Goal: Register for event/course

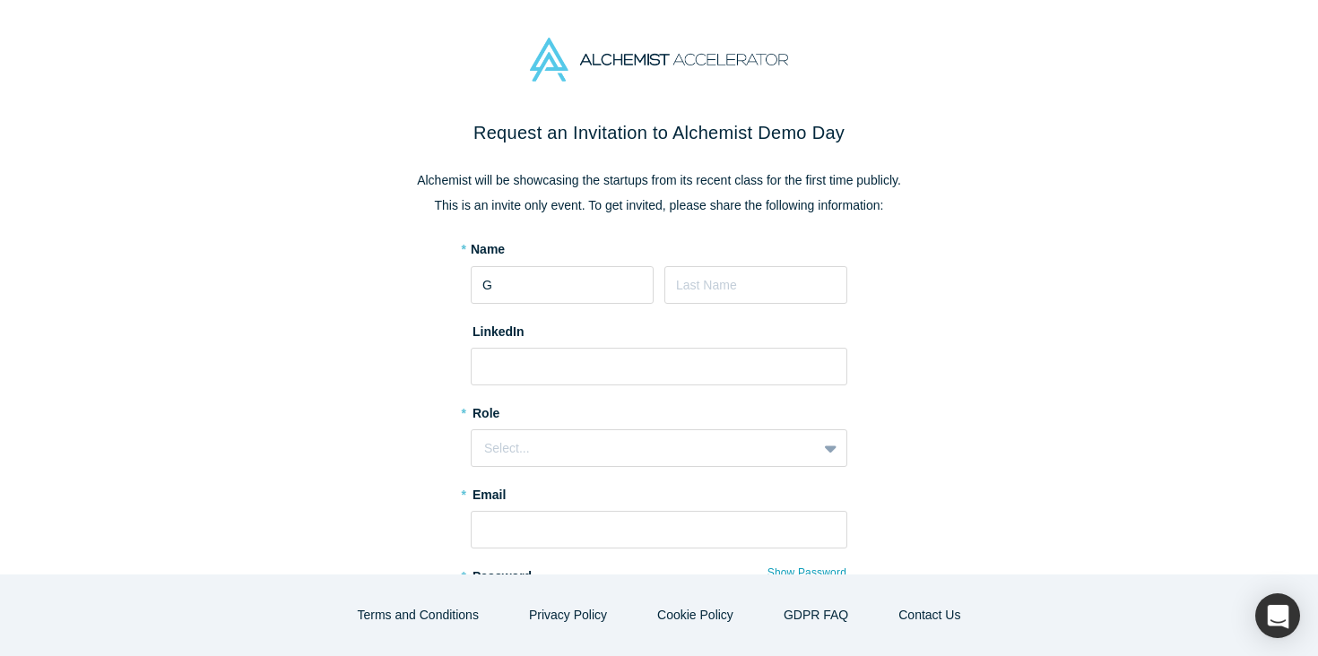
type input "Ganesh"
type input "R"
type input "[EMAIL_ADDRESS][DOMAIN_NAME]"
click at [632, 353] on input at bounding box center [659, 367] width 377 height 38
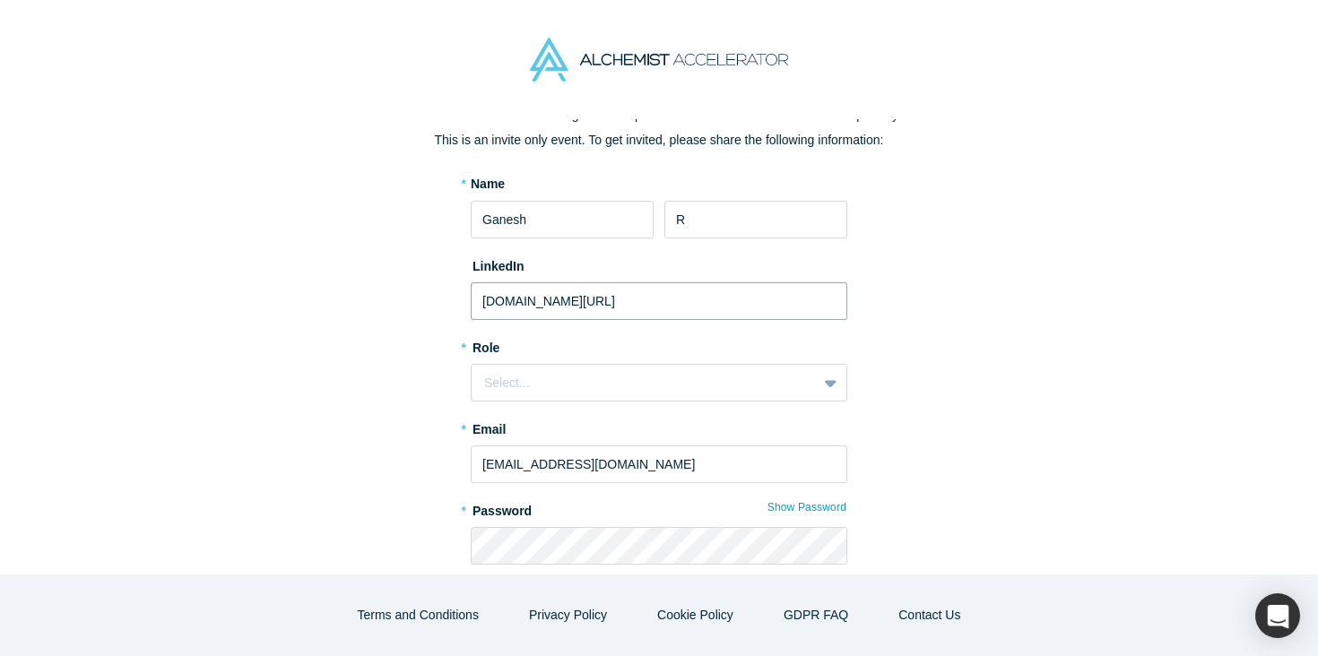
scroll to position [90, 0]
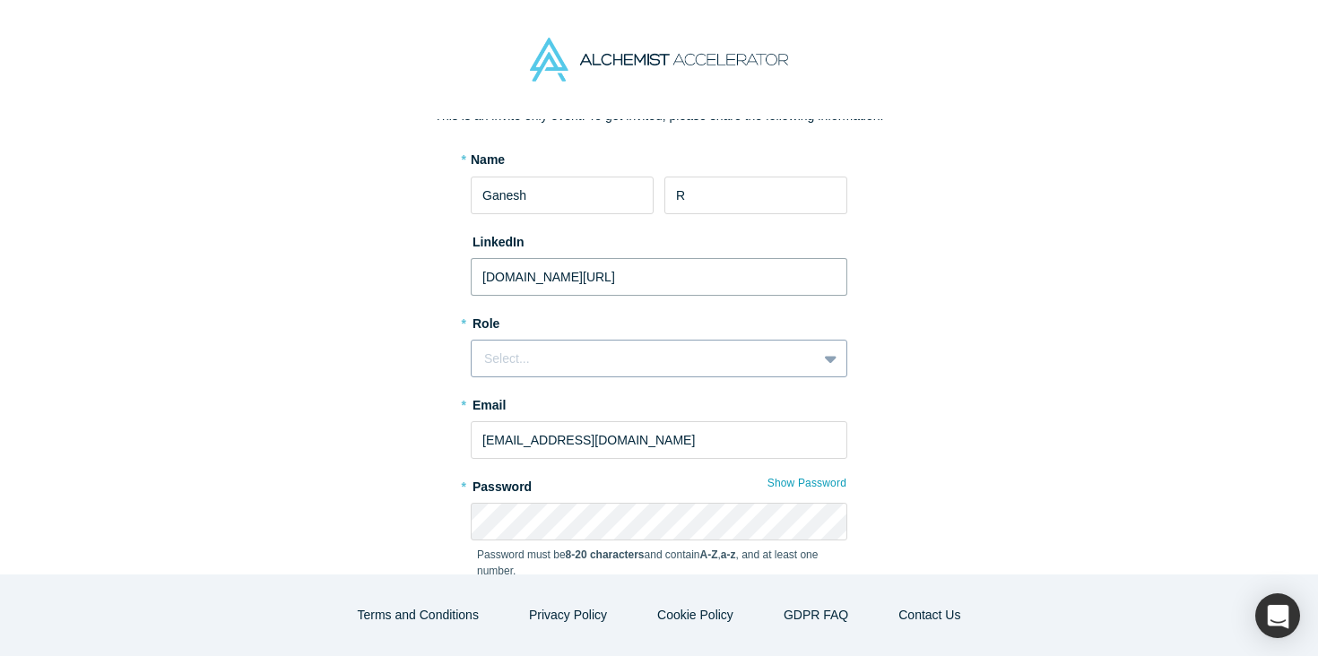
type input "[DOMAIN_NAME][URL]"
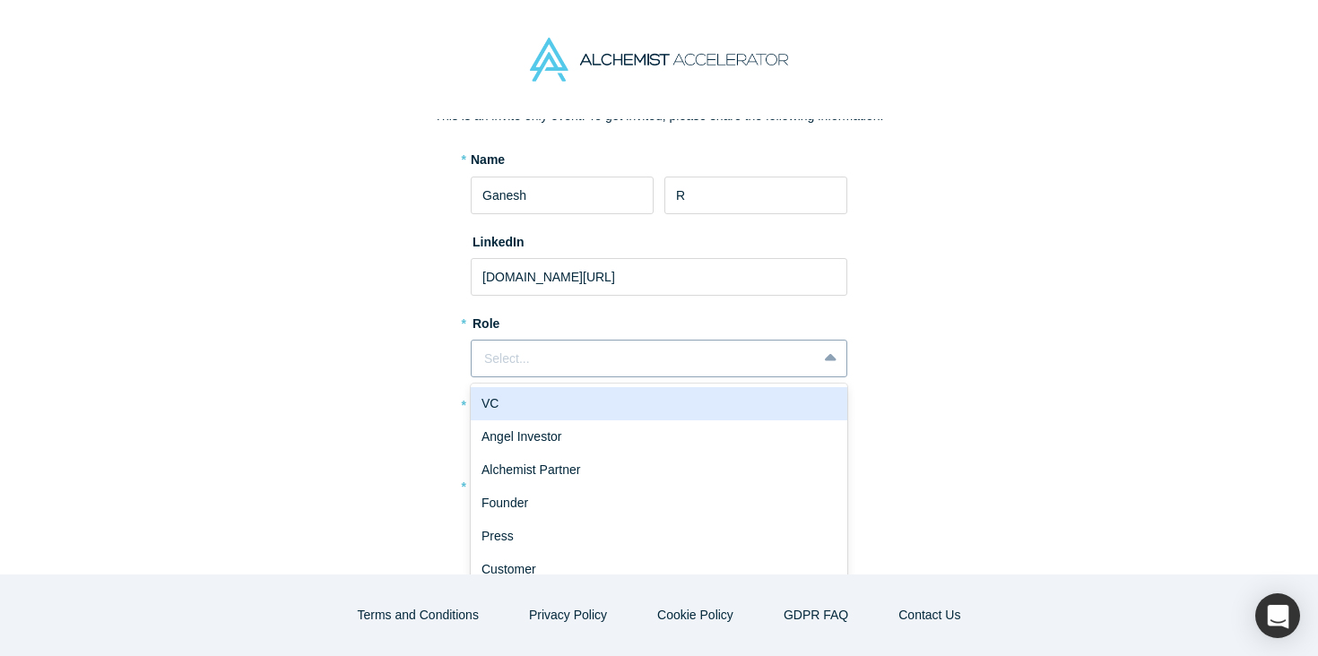
click at [647, 363] on div "Select..." at bounding box center [644, 359] width 320 height 19
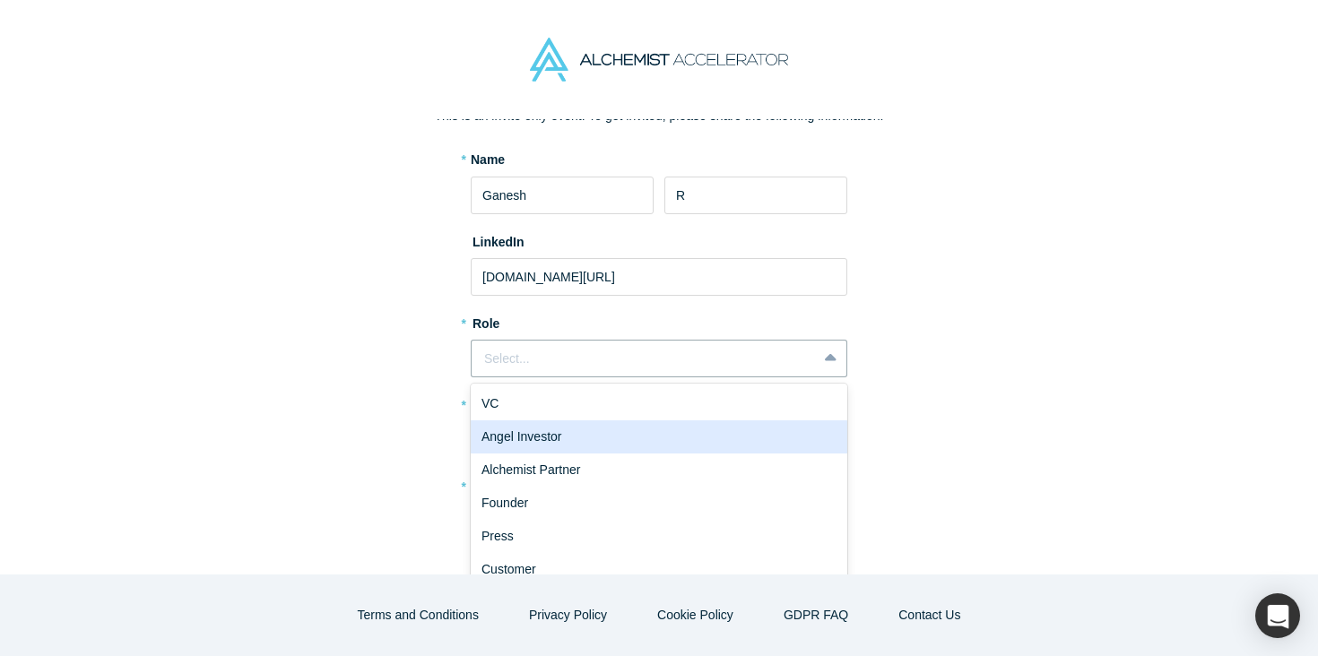
click at [616, 432] on div "Angel Investor" at bounding box center [659, 436] width 377 height 33
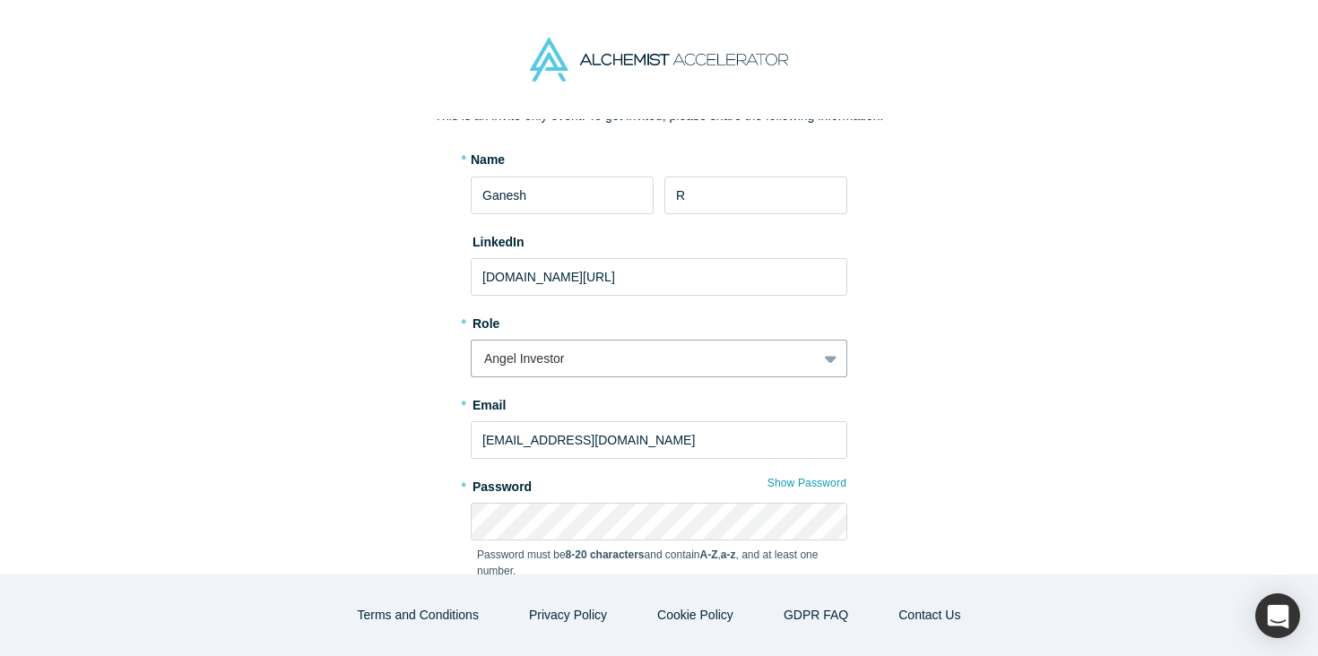
click at [427, 466] on div "Request an Invitation to Alchemist Demo Day Alchemist will be showcasing the st…" at bounding box center [658, 367] width 753 height 675
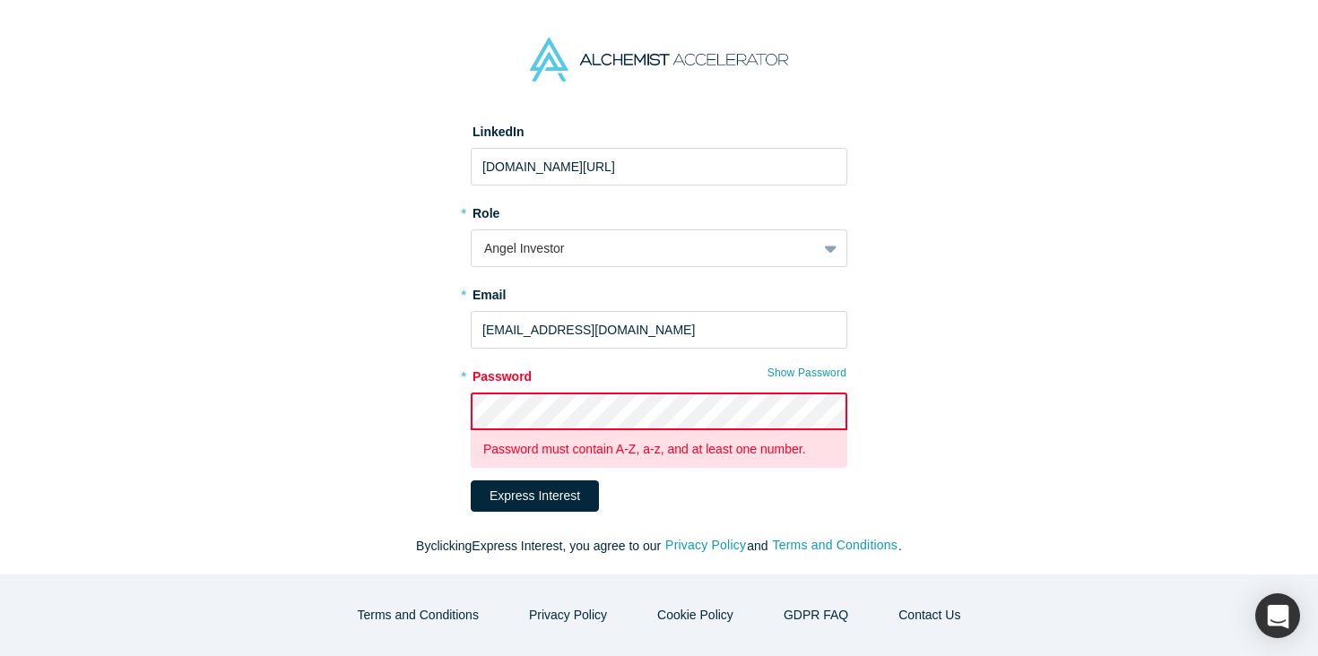
scroll to position [220, 0]
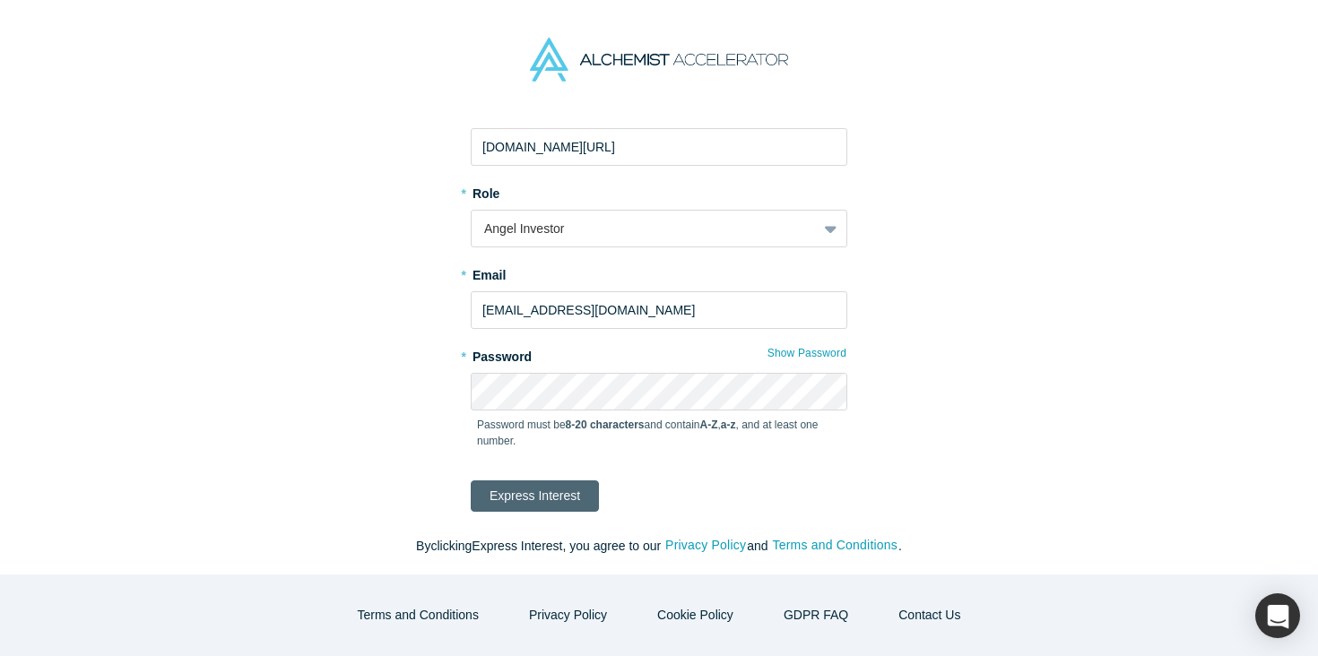
click at [569, 499] on button "Express Interest" at bounding box center [535, 495] width 128 height 31
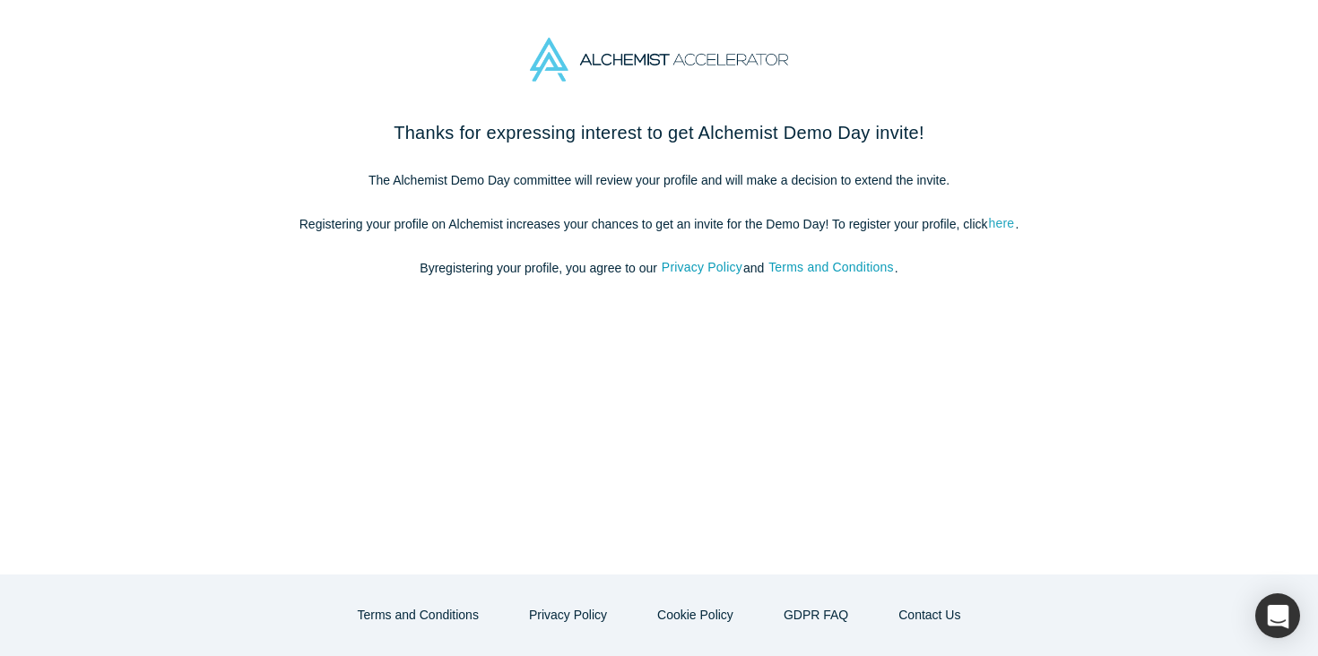
click at [999, 222] on link "here" at bounding box center [1002, 223] width 28 height 21
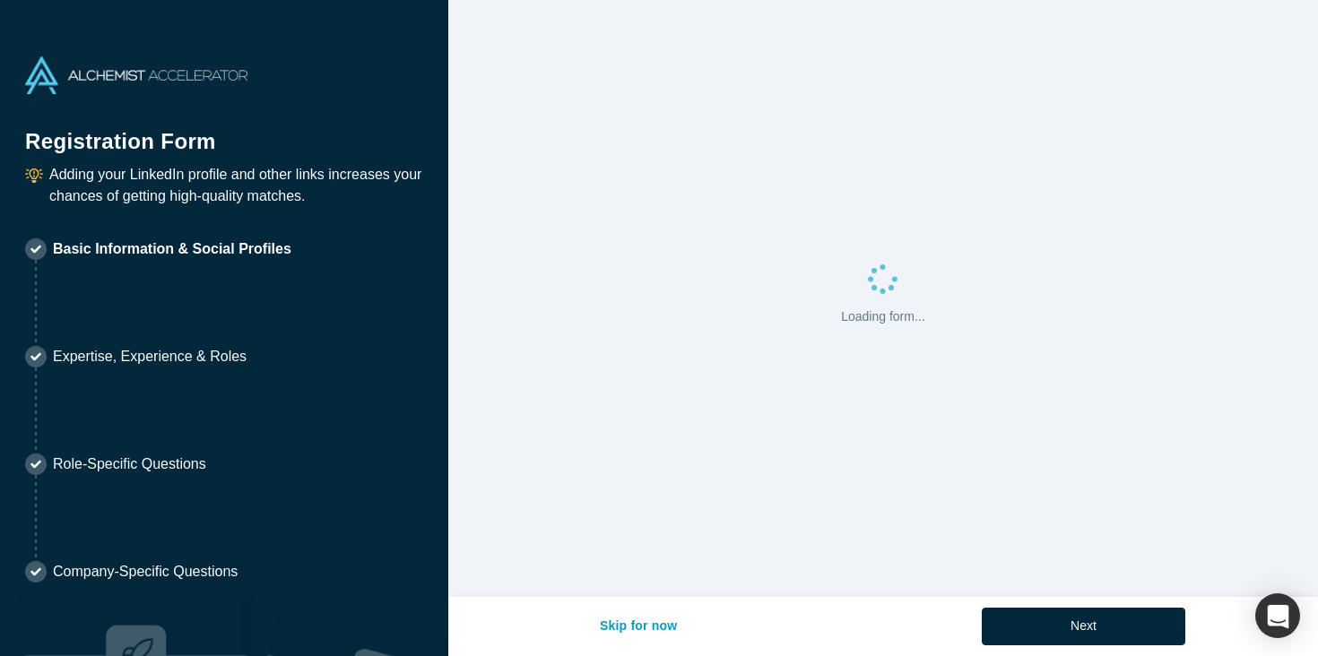
select select "US"
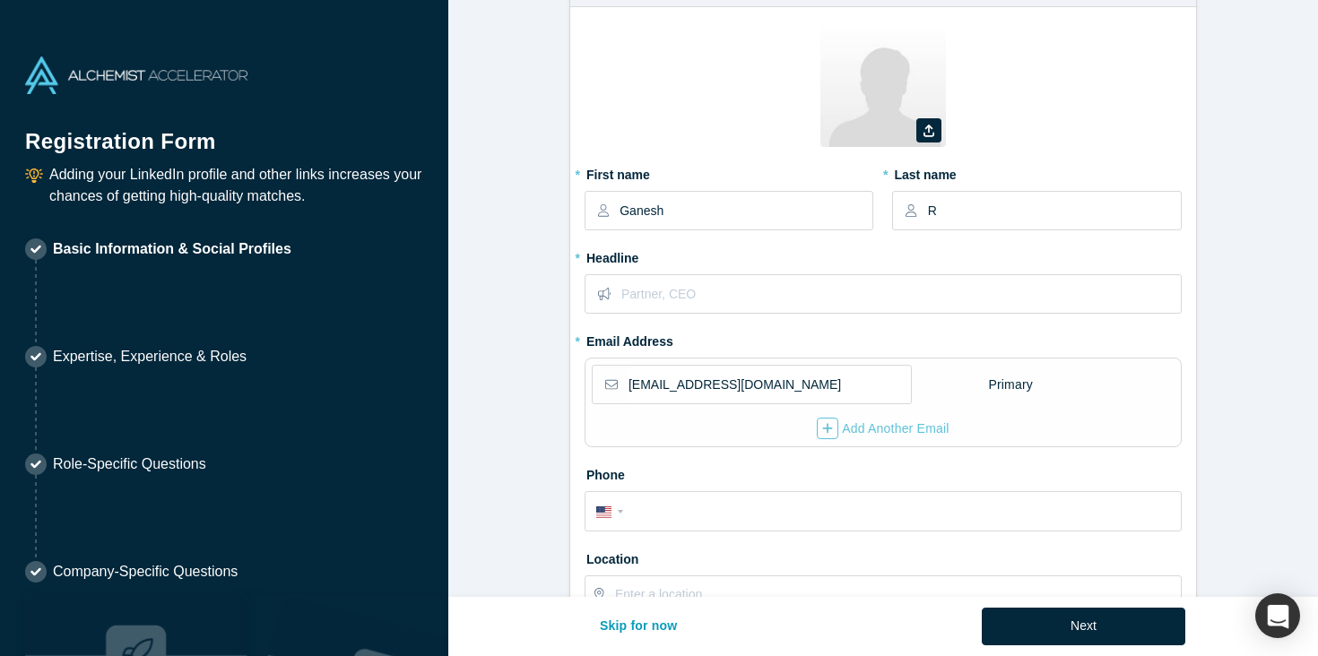
scroll to position [31, 0]
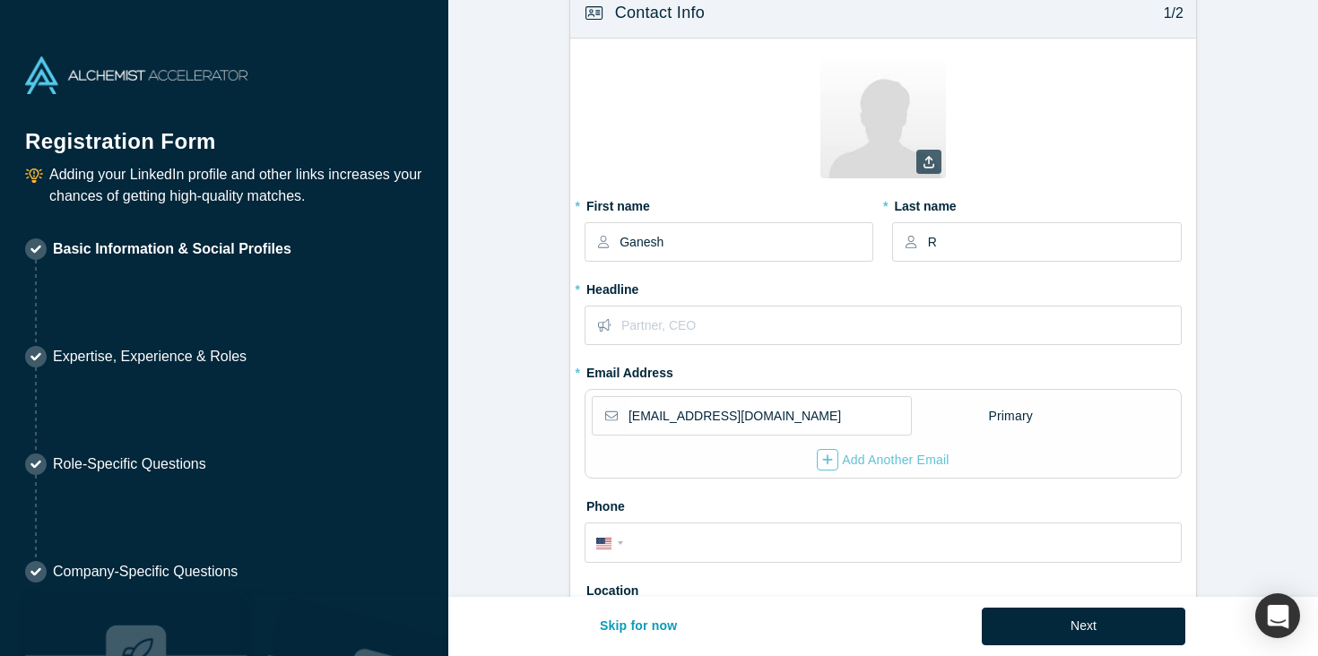
click at [938, 173] on label at bounding box center [928, 162] width 25 height 24
click at [0, 0] on input "file" at bounding box center [0, 0] width 0 height 0
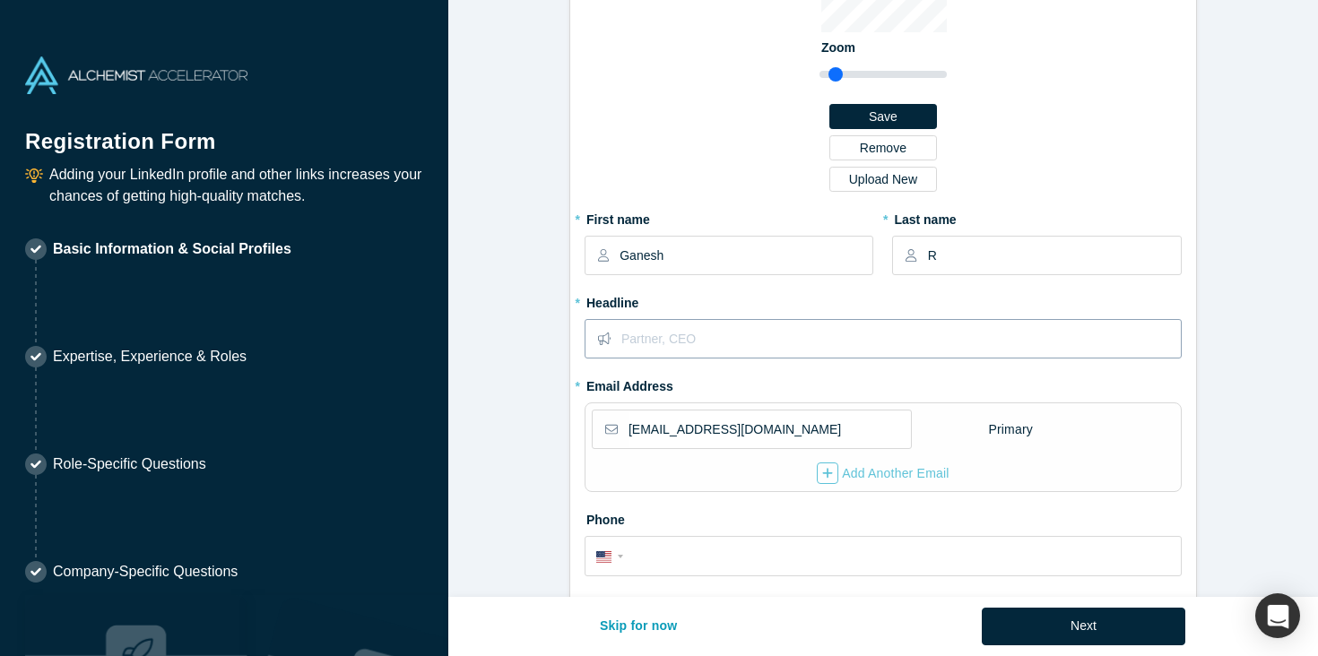
scroll to position [185, 0]
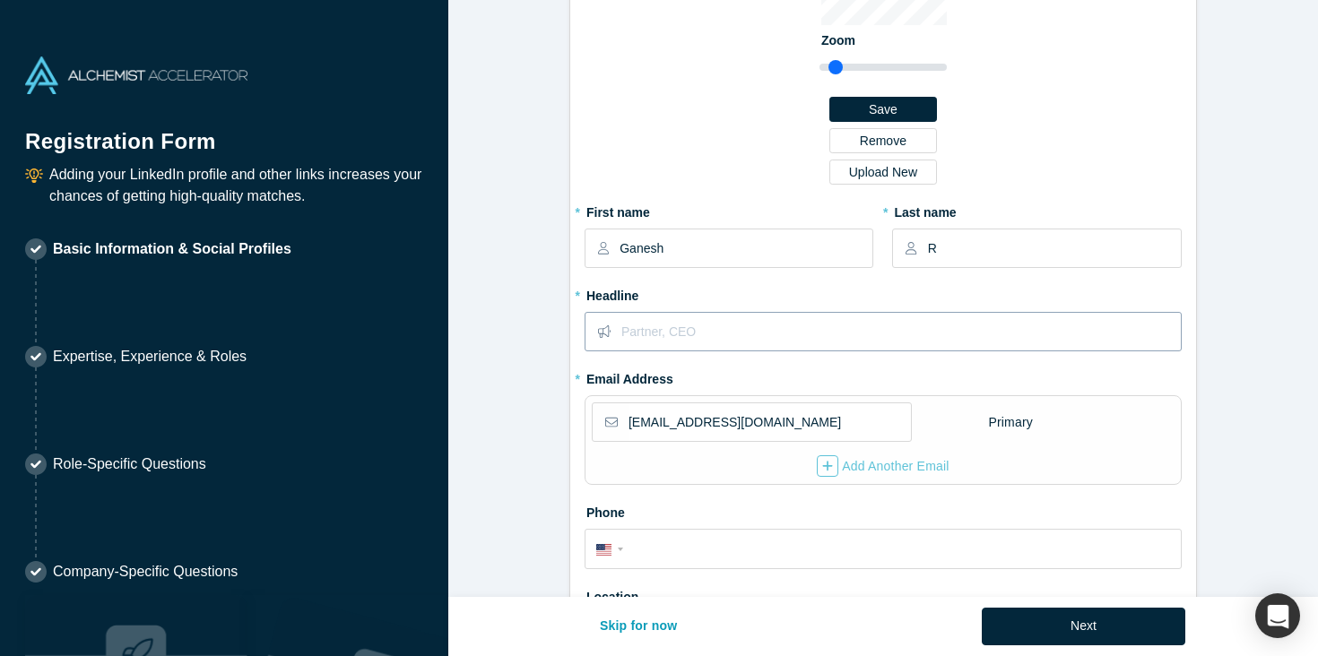
click at [890, 338] on input "text" at bounding box center [900, 332] width 558 height 38
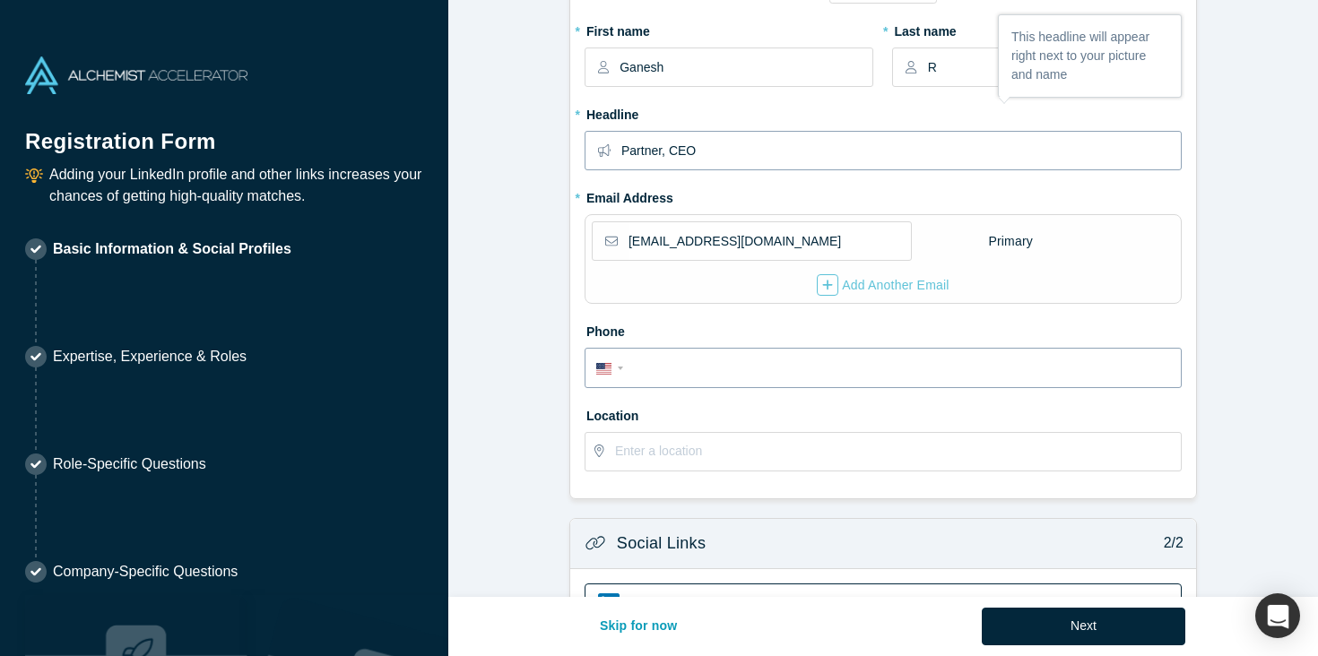
scroll to position [388, 0]
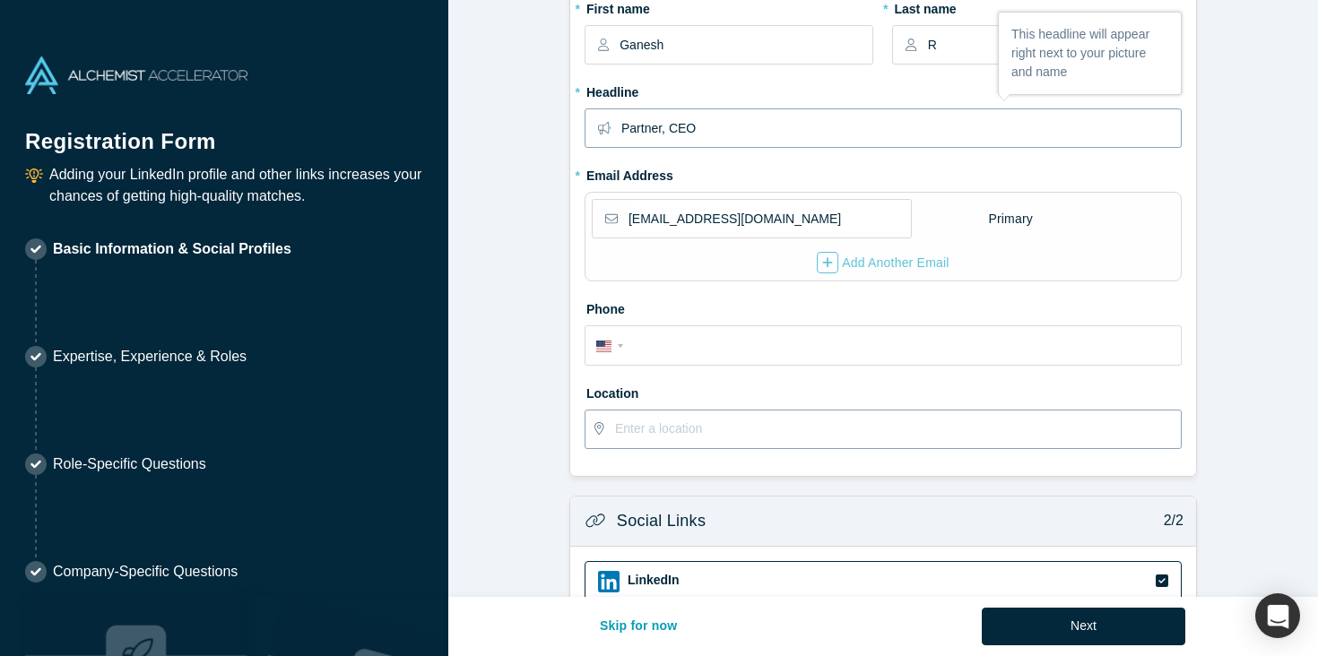
type input "Partner, CEO"
click at [986, 410] on div at bounding box center [882, 429] width 597 height 39
click at [986, 415] on input "text" at bounding box center [897, 430] width 565 height 38
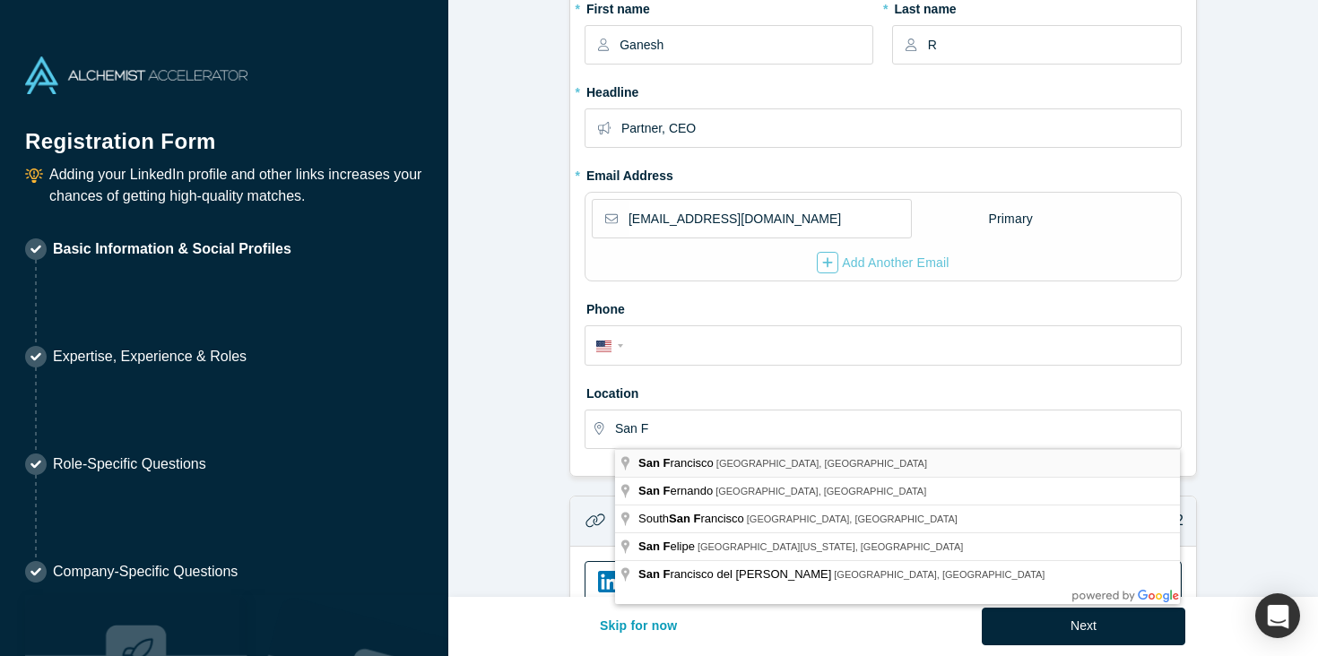
type input "[GEOGRAPHIC_DATA], [GEOGRAPHIC_DATA], [GEOGRAPHIC_DATA]"
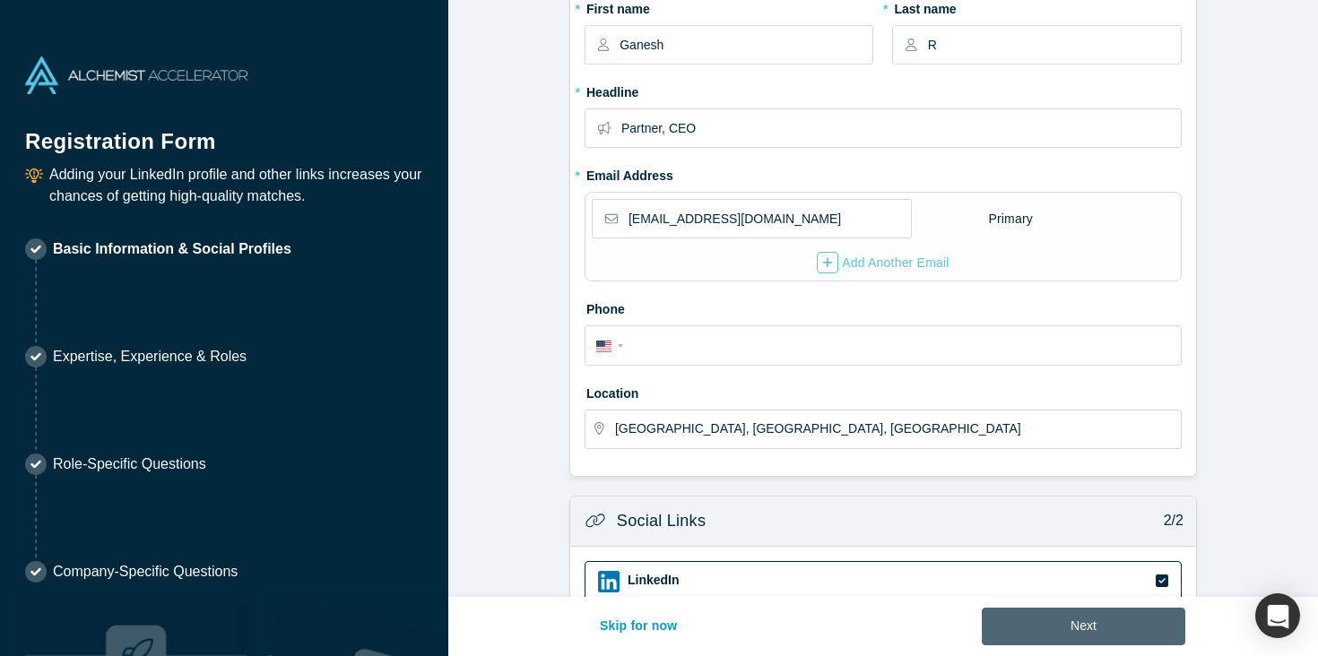
click at [1048, 623] on button "Next" at bounding box center [1083, 627] width 203 height 38
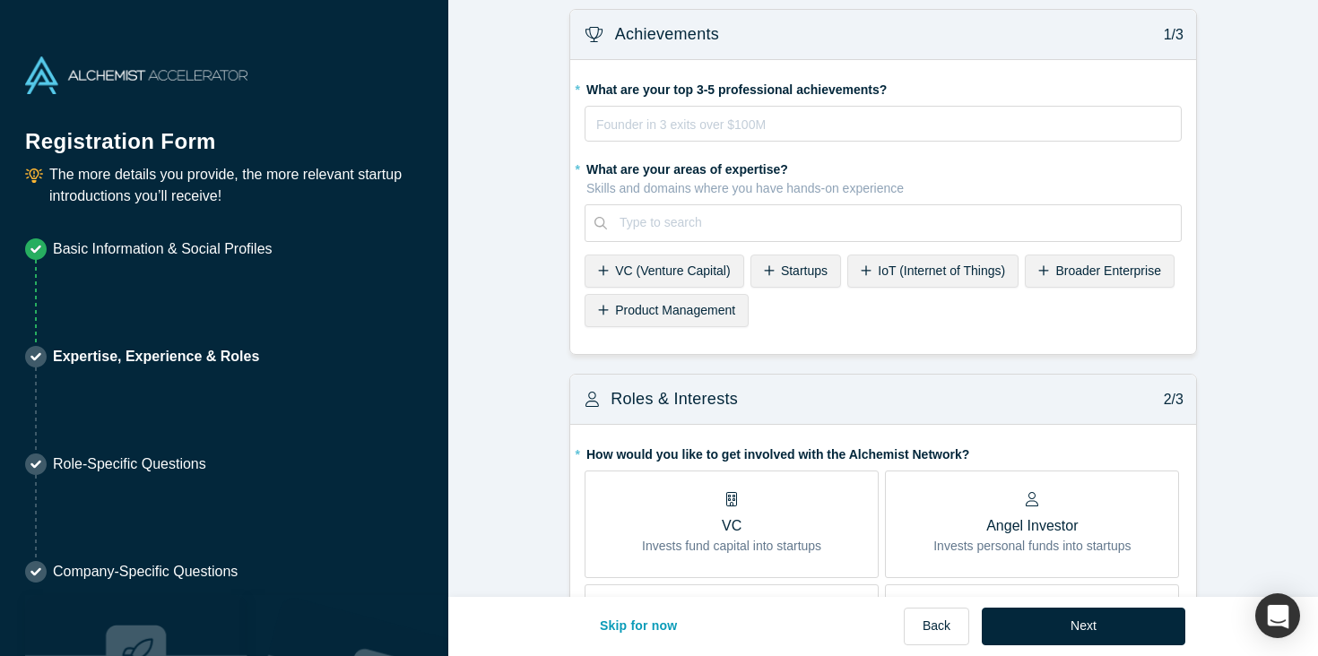
scroll to position [12, 0]
click at [664, 621] on button "Skip for now" at bounding box center [639, 627] width 116 height 38
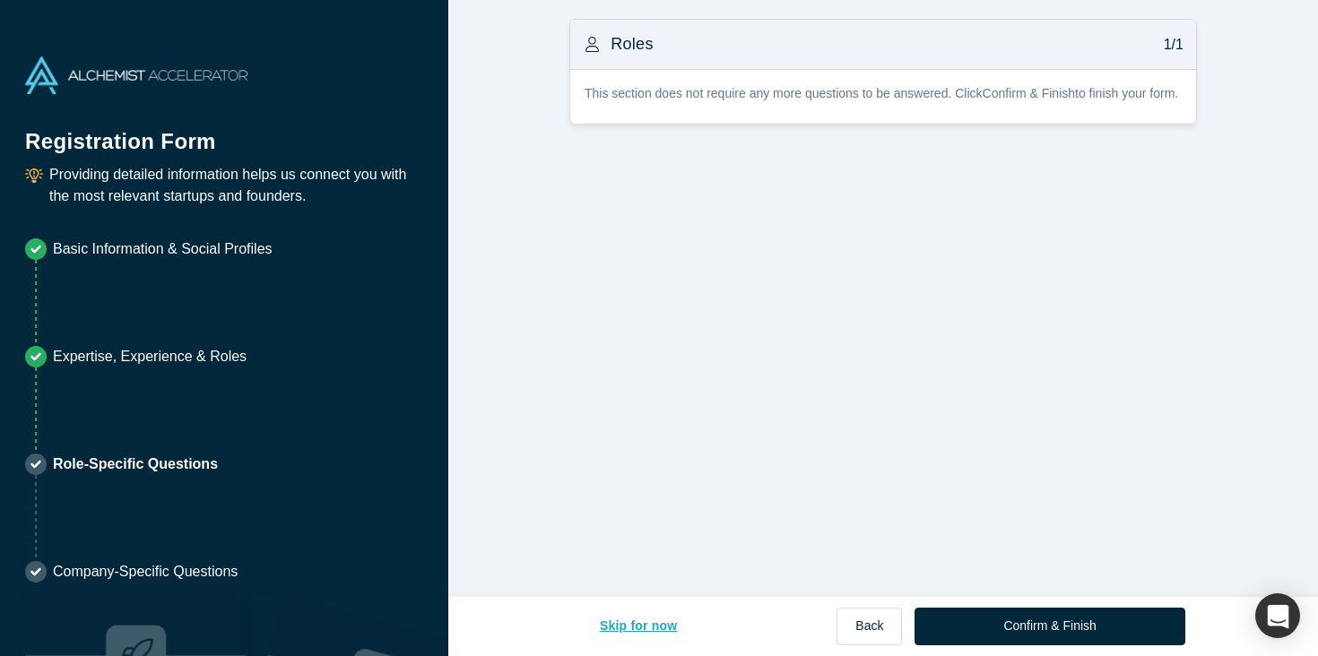
scroll to position [0, 0]
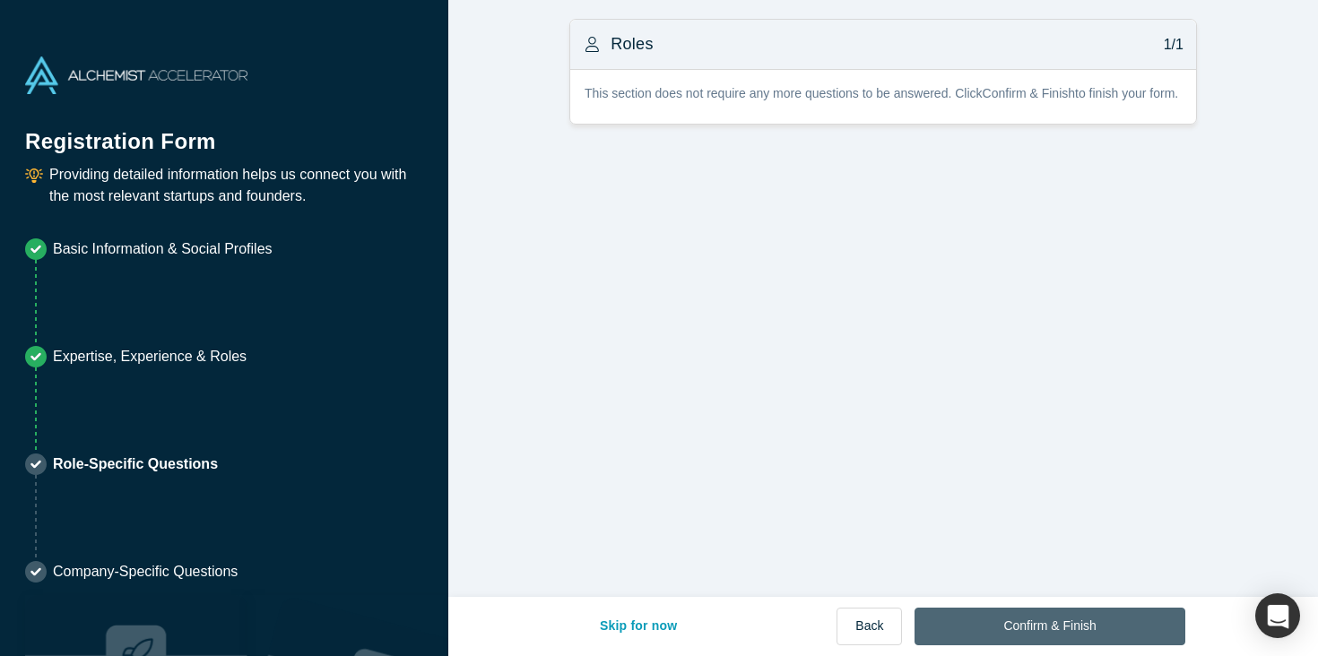
click at [1012, 613] on button "Confirm & Finish" at bounding box center [1049, 627] width 270 height 38
